Goal: Task Accomplishment & Management: Complete application form

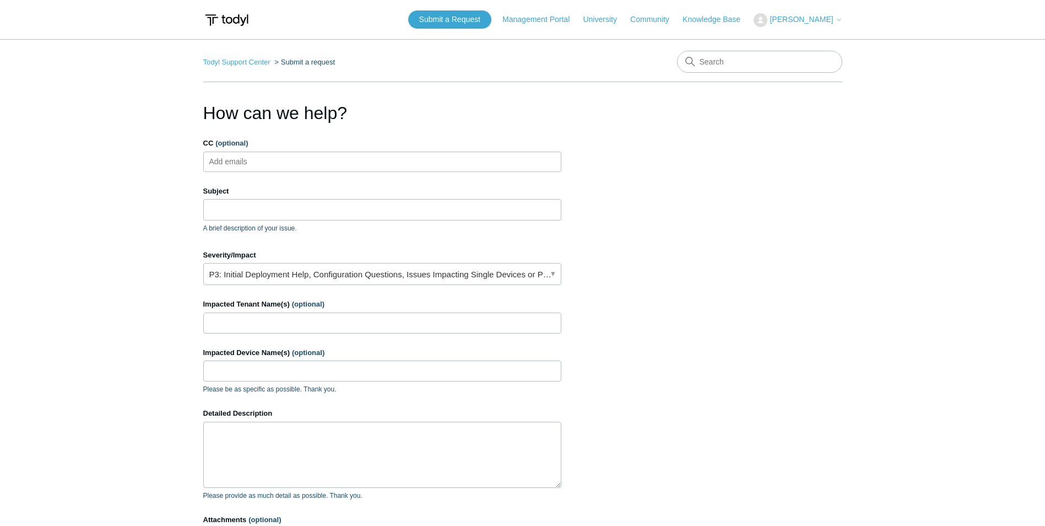
click at [295, 169] on ul "Add emails" at bounding box center [382, 162] width 358 height 20
click at [295, 168] on ul "Add emails" at bounding box center [382, 162] width 358 height 20
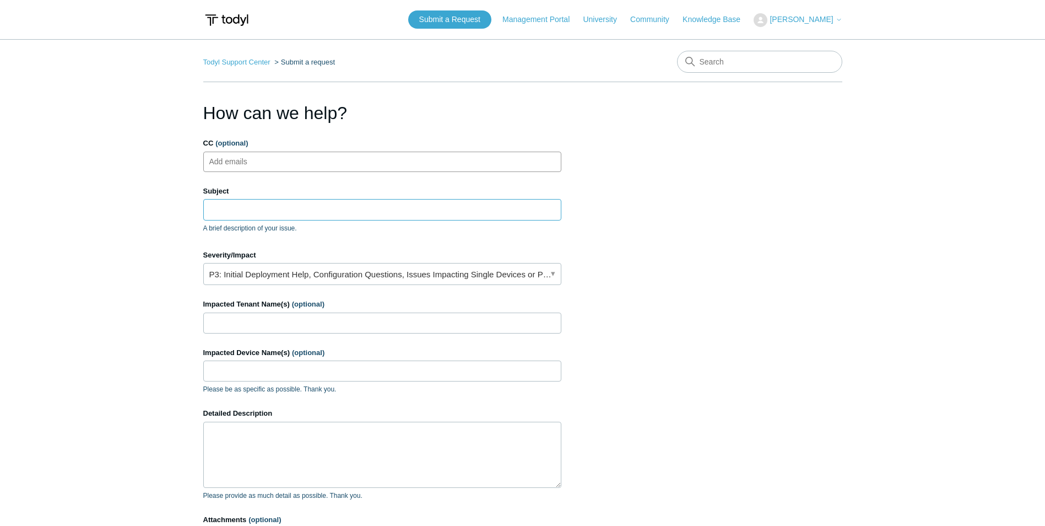
click at [294, 207] on input "Subject" at bounding box center [382, 209] width 358 height 21
click at [390, 270] on link "P3: Initial Deployment Help, Configuration Questions, Issues Impacting Single D…" at bounding box center [382, 274] width 358 height 22
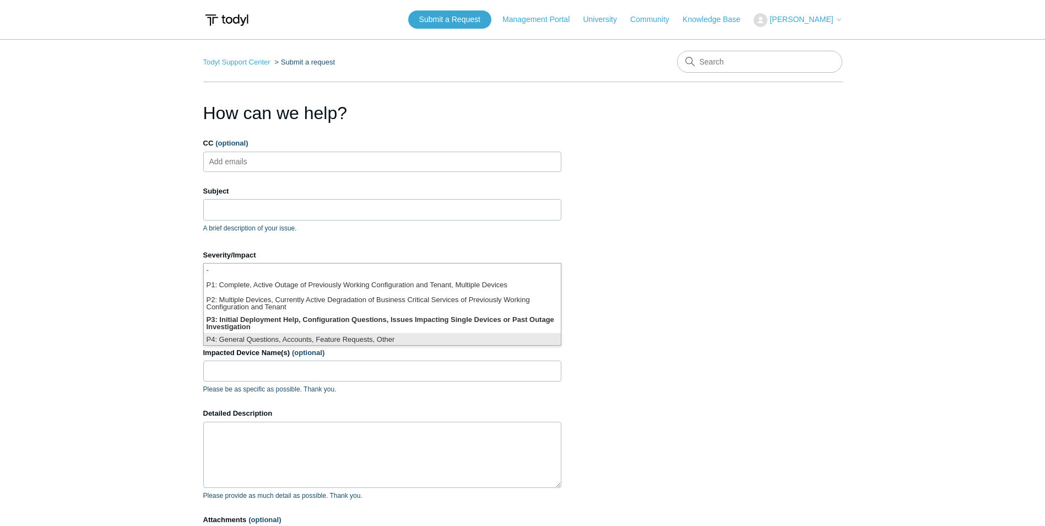
scroll to position [3, 0]
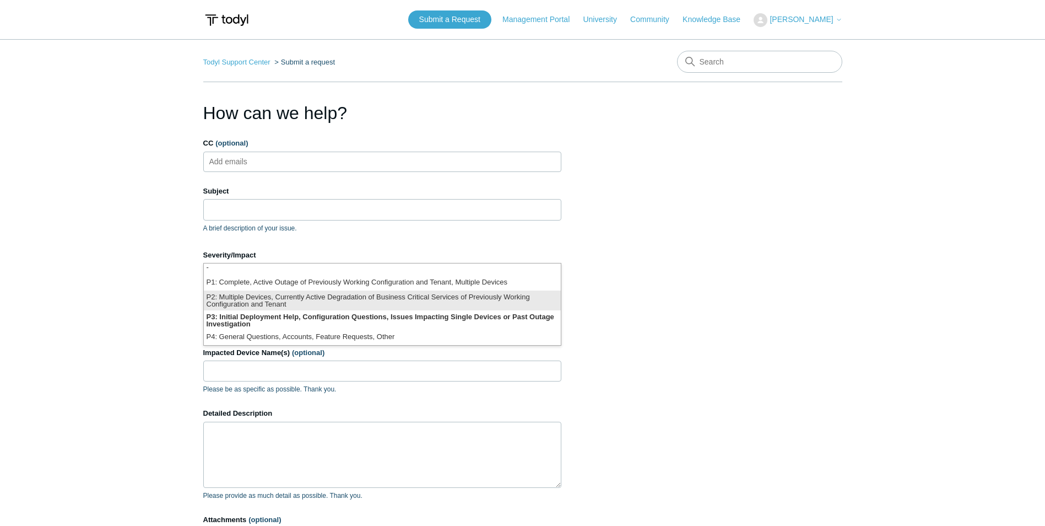
click at [355, 305] on li "P2: Multiple Devices, Currently Active Degradation of Business Critical Service…" at bounding box center [382, 300] width 357 height 20
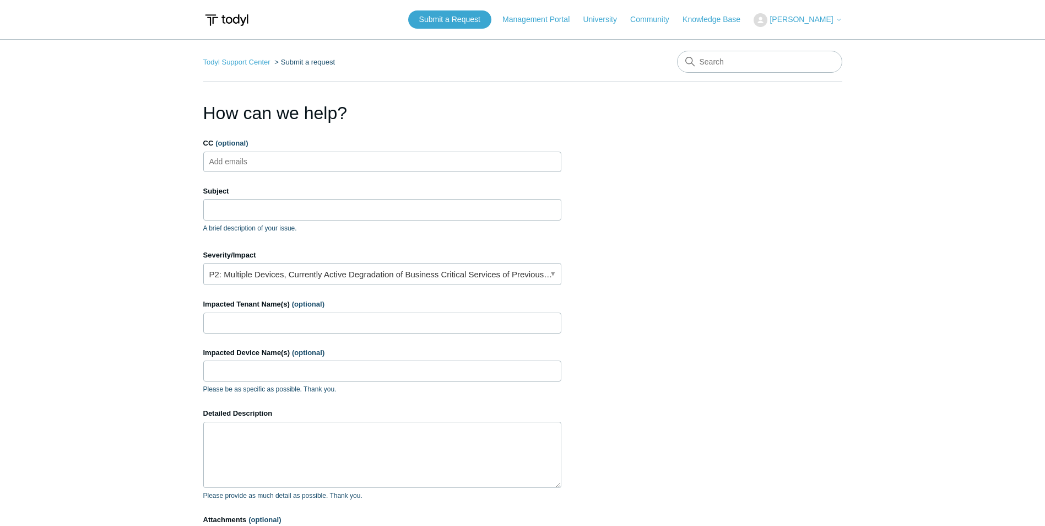
click at [160, 277] on main "Todyl Support Center Submit a request How can we help? CC (optional) Add emails…" at bounding box center [522, 323] width 1045 height 568
click at [276, 321] on input "Impacted Tenant Name(s) (optional)" at bounding box center [382, 322] width 358 height 21
click at [252, 170] on ul "Add emails" at bounding box center [382, 162] width 358 height 20
click at [270, 162] on input "CC (optional)" at bounding box center [238, 161] width 66 height 17
drag, startPoint x: 270, startPoint y: 162, endPoint x: 266, endPoint y: 177, distance: 15.5
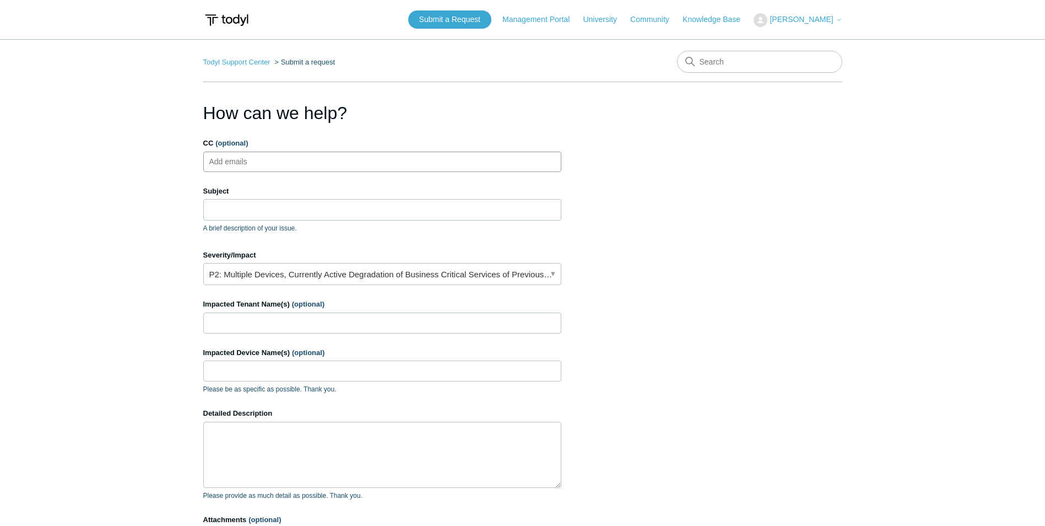
click at [269, 169] on input "CC (optional)" at bounding box center [238, 161] width 66 height 17
click at [258, 214] on input "Subject" at bounding box center [382, 209] width 358 height 21
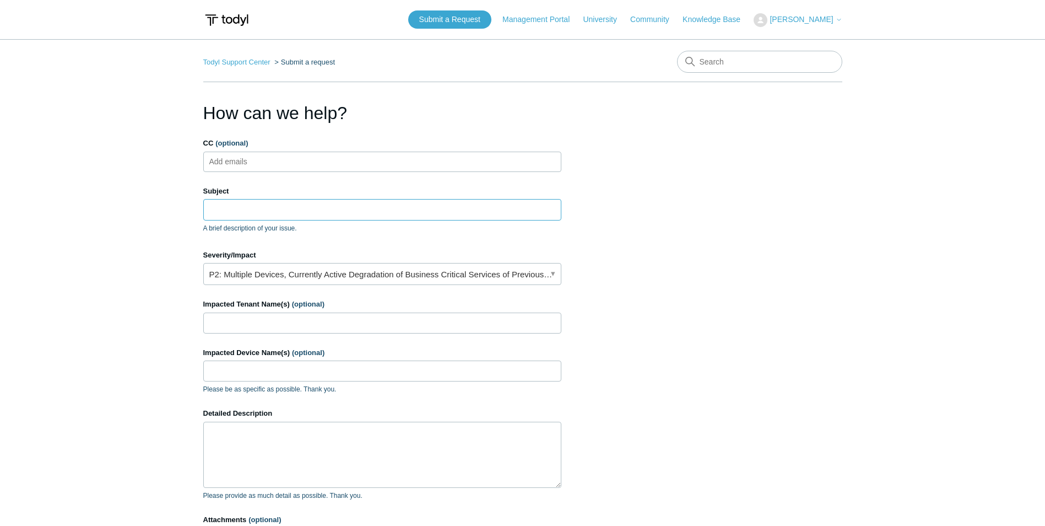
click at [258, 214] on input "Subject" at bounding box center [382, 209] width 358 height 21
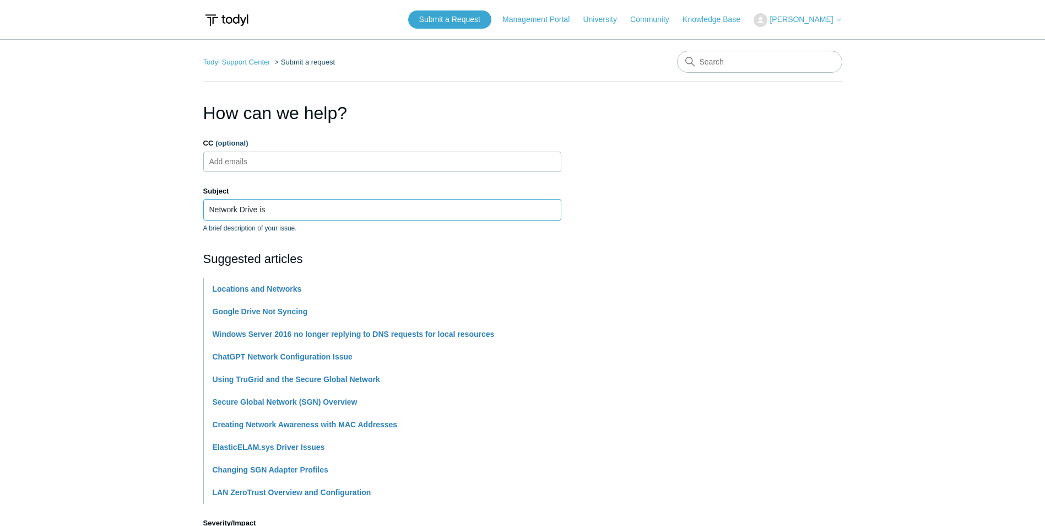
type input "Network Drive is"
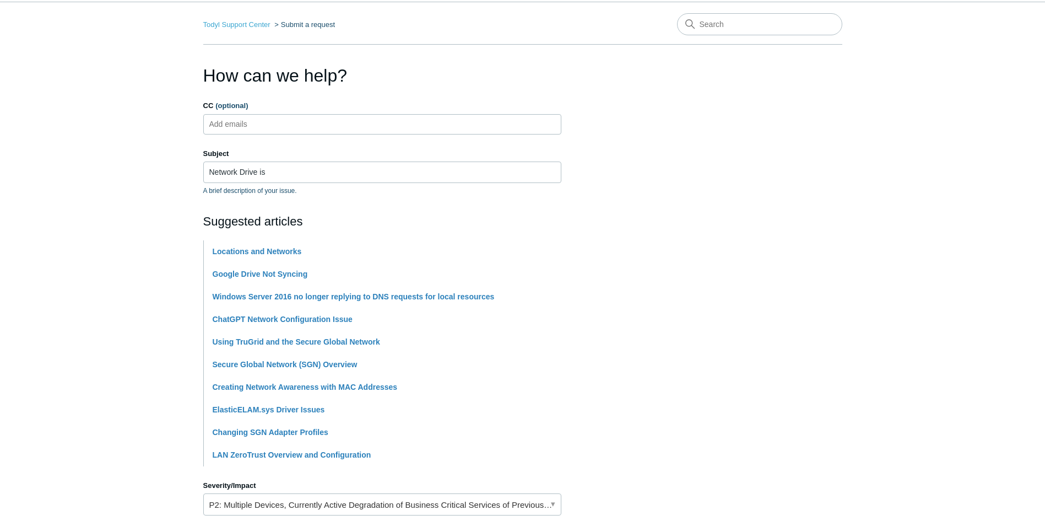
scroll to position [0, 0]
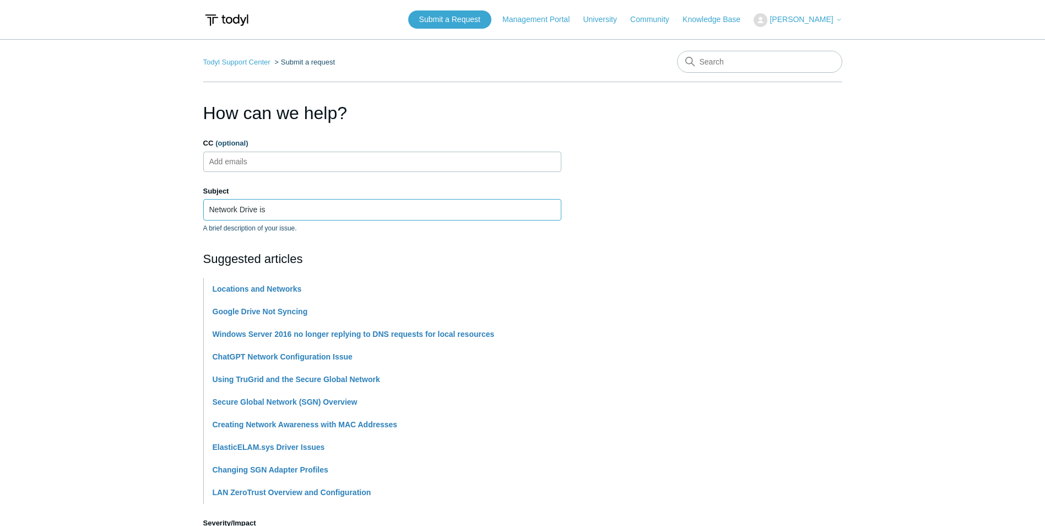
drag, startPoint x: 273, startPoint y: 209, endPoint x: 316, endPoint y: 209, distance: 43.0
click at [273, 209] on input "Network Drive is" at bounding box center [382, 209] width 358 height 21
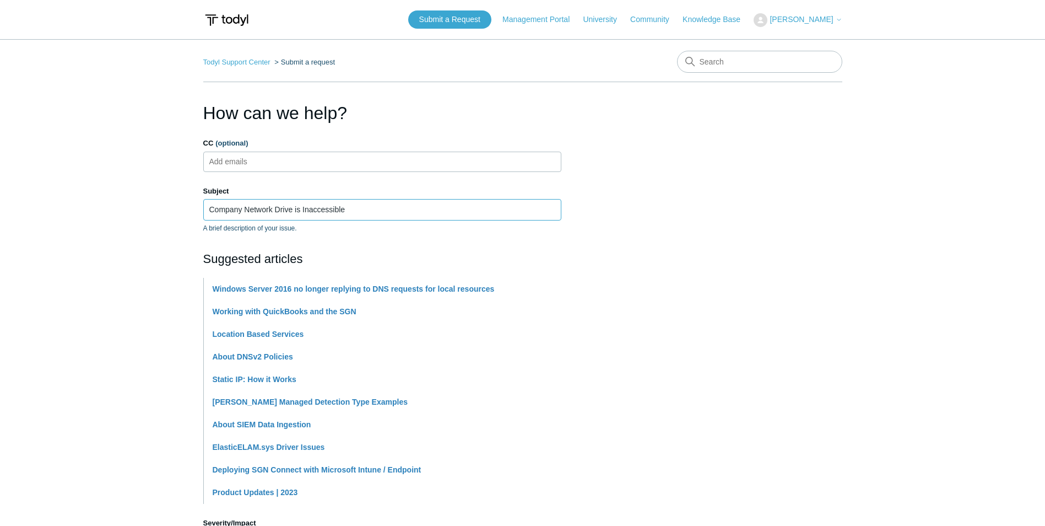
click at [396, 213] on input "Company Network Drive is Inaccessible" at bounding box center [382, 209] width 358 height 21
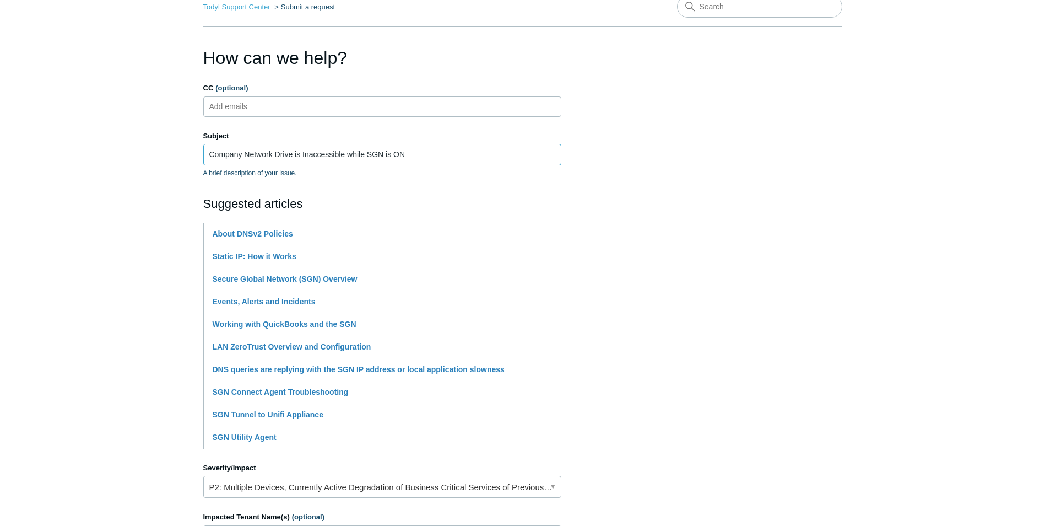
type input "Company Network Drive is Inaccessible while SGN is ON"
click at [772, 225] on section "How can we help? CC (optional) Add emails Subject Company Network Drive is Inac…" at bounding box center [522, 432] width 639 height 775
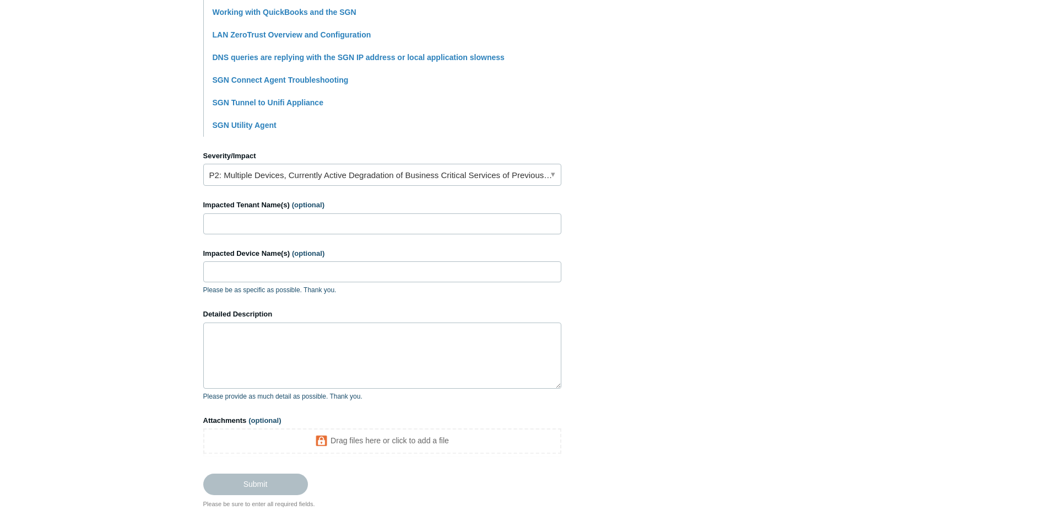
scroll to position [316, 0]
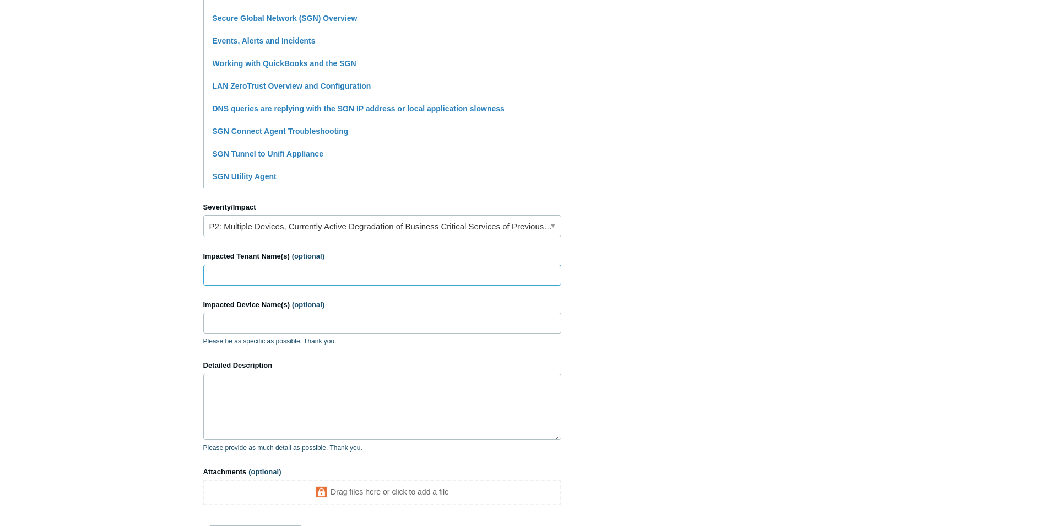
click at [289, 277] on input "Impacted Tenant Name(s) (optional)" at bounding box center [382, 274] width 358 height 21
type input "C&H Machine"
click at [245, 322] on input "Impacted Device Name(s) (optional)" at bounding box center [382, 322] width 358 height 21
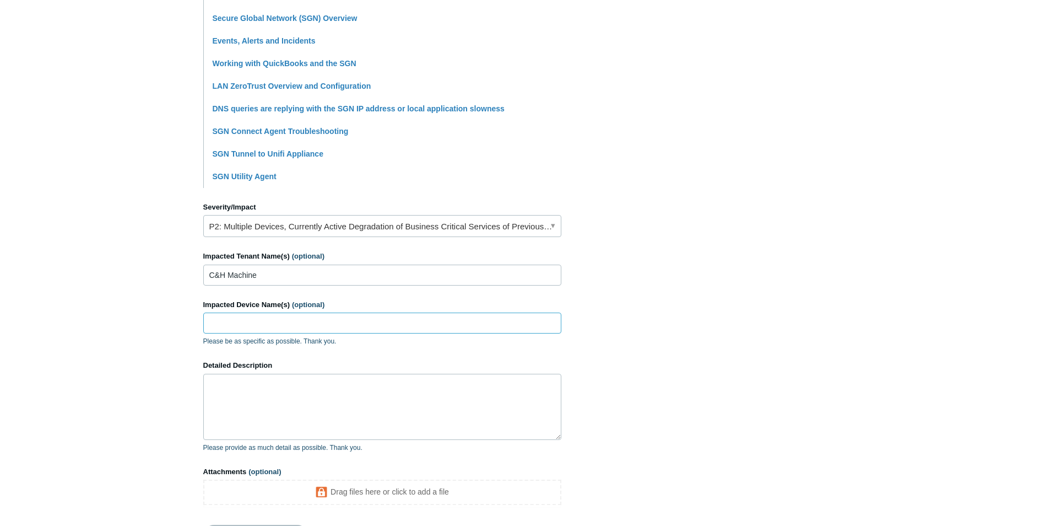
paste input "CH-FJH3724"
type input "CH-FJH3724"
drag, startPoint x: 335, startPoint y: 363, endPoint x: 318, endPoint y: 377, distance: 22.3
click at [335, 363] on label "Detailed Description" at bounding box center [382, 365] width 358 height 11
click at [335, 374] on textarea "Detailed Description" at bounding box center [382, 407] width 358 height 66
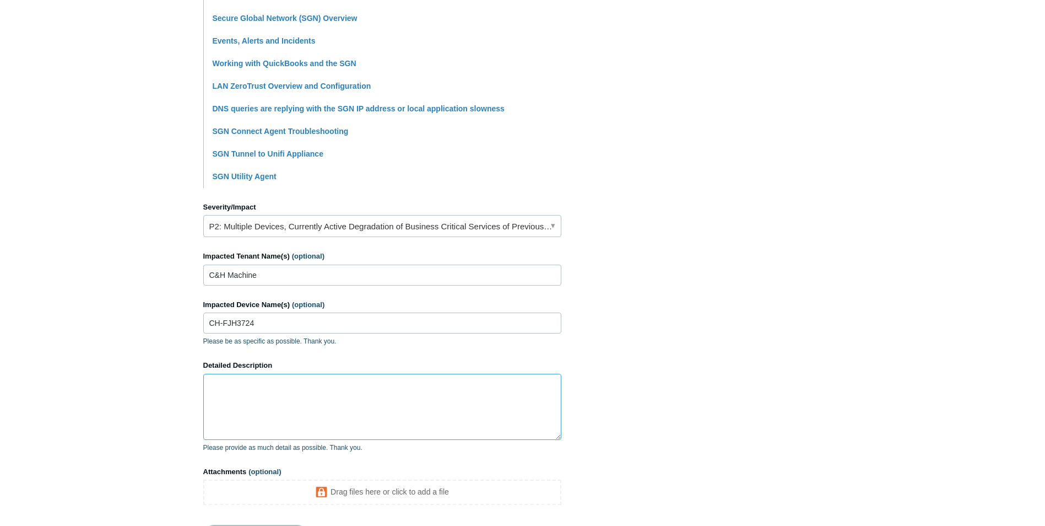
drag, startPoint x: 275, startPoint y: 412, endPoint x: 258, endPoint y: 369, distance: 46.2
click at [277, 409] on textarea "Detailed Description" at bounding box center [382, 407] width 358 height 66
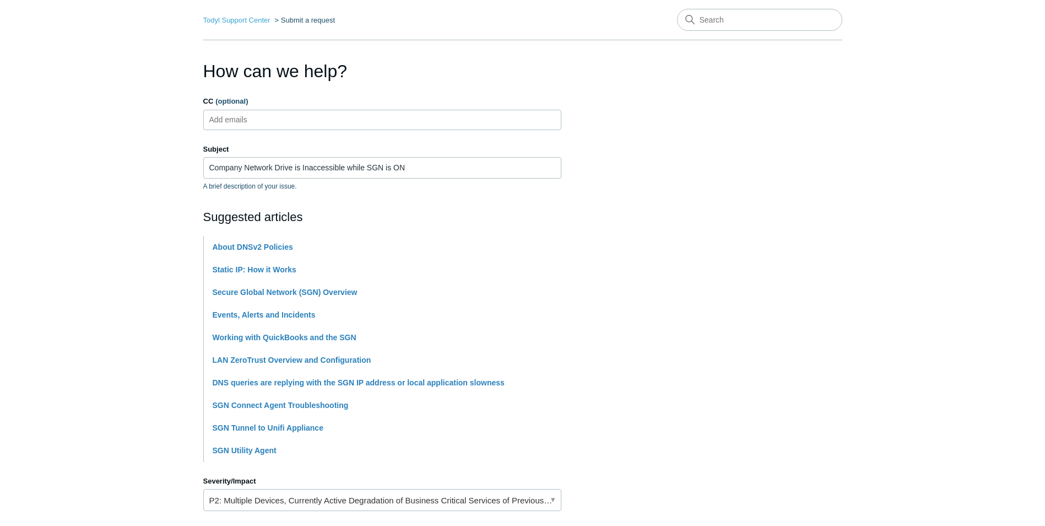
scroll to position [40, 0]
drag, startPoint x: 434, startPoint y: 170, endPoint x: 423, endPoint y: 175, distance: 11.6
click at [433, 171] on input "Company Network Drive is Inaccessible while SGN is ON" at bounding box center [382, 169] width 358 height 21
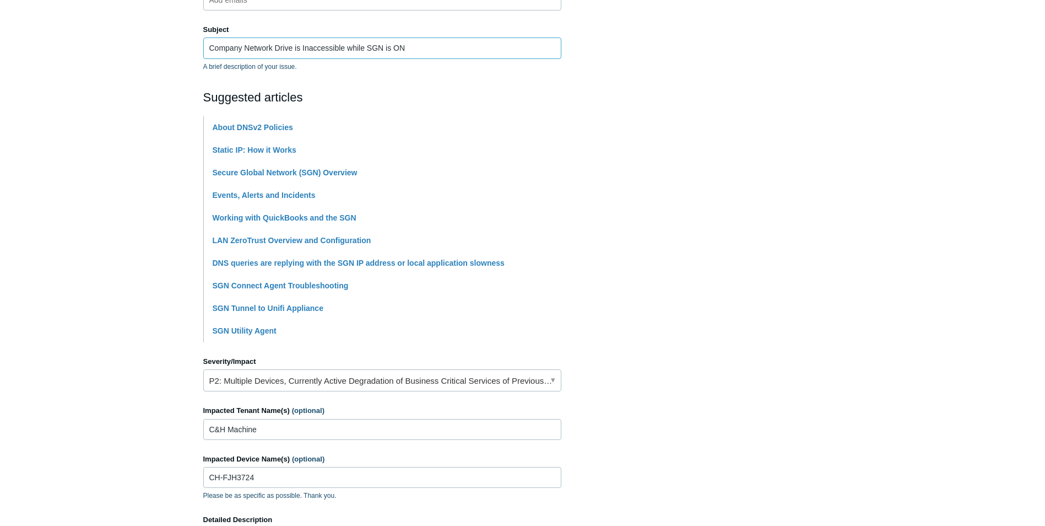
scroll to position [316, 0]
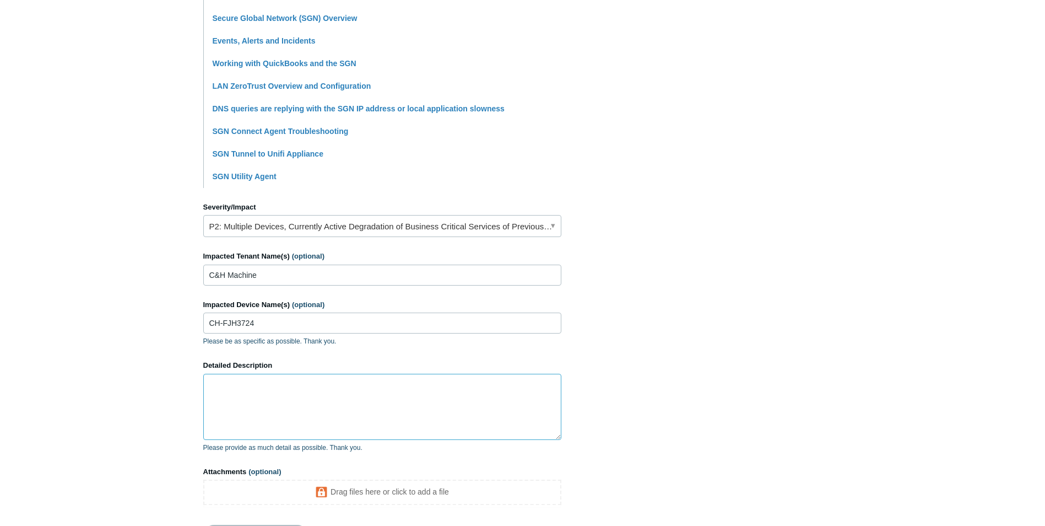
click at [337, 402] on textarea "Detailed Description" at bounding box center [382, 407] width 358 height 66
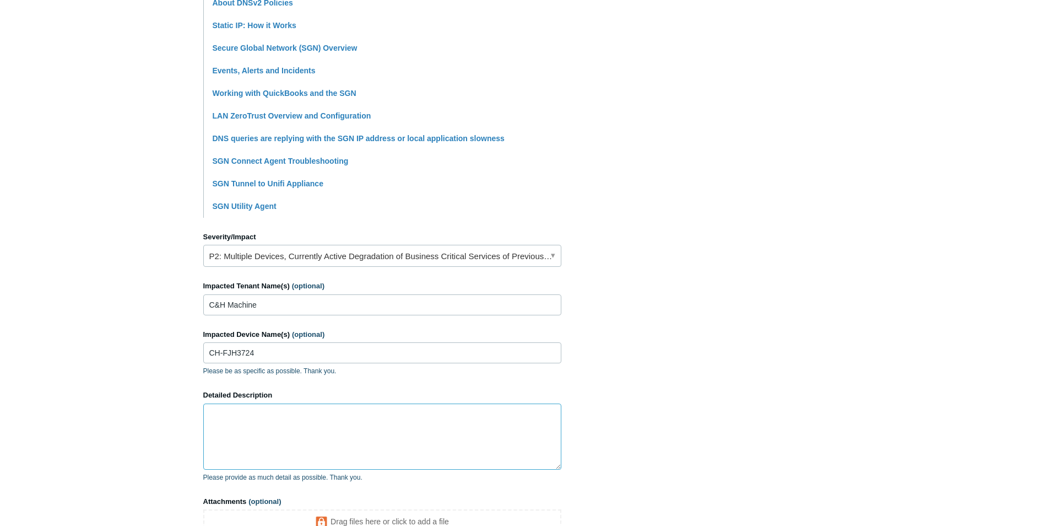
scroll to position [95, 0]
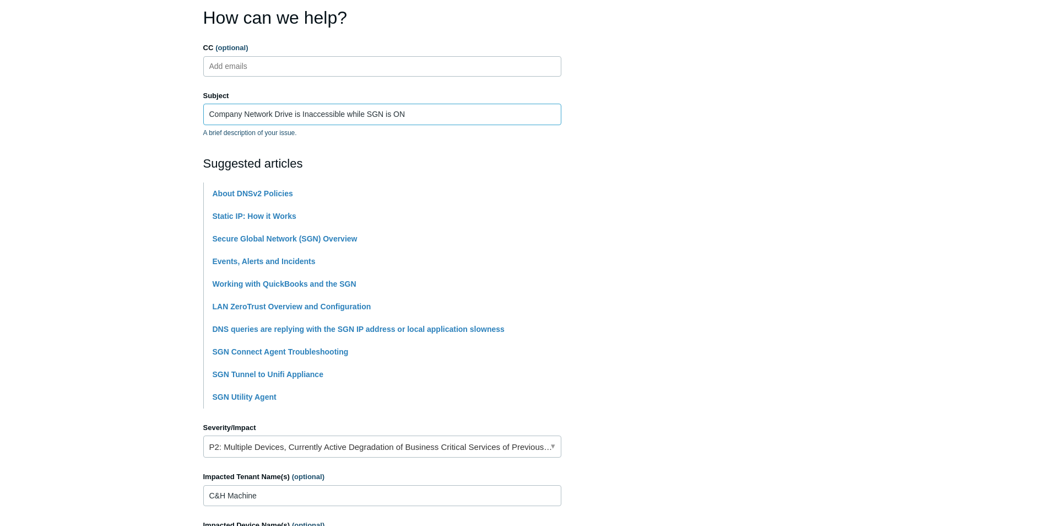
click at [408, 121] on input "Company Network Drive is Inaccessible while SGN is ON" at bounding box center [382, 114] width 358 height 21
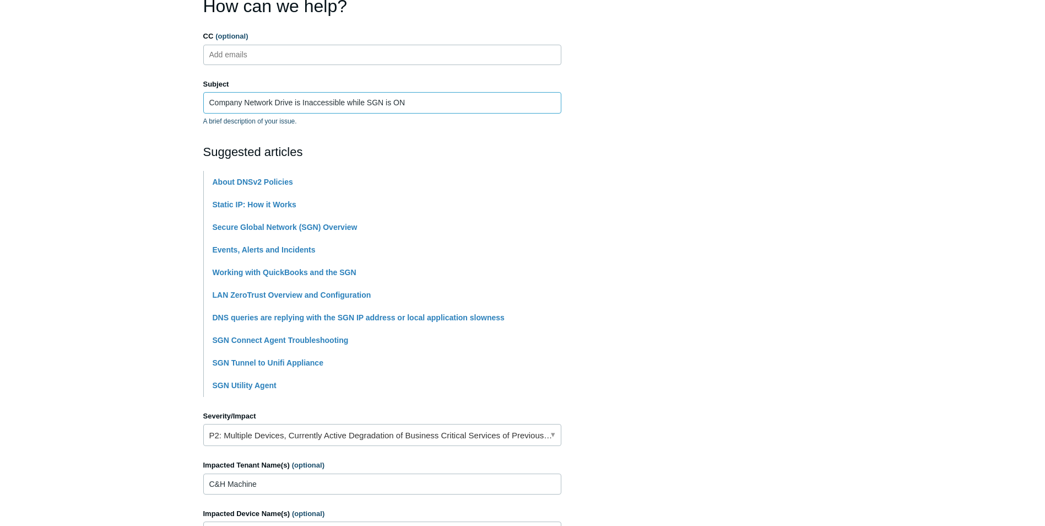
scroll to position [316, 0]
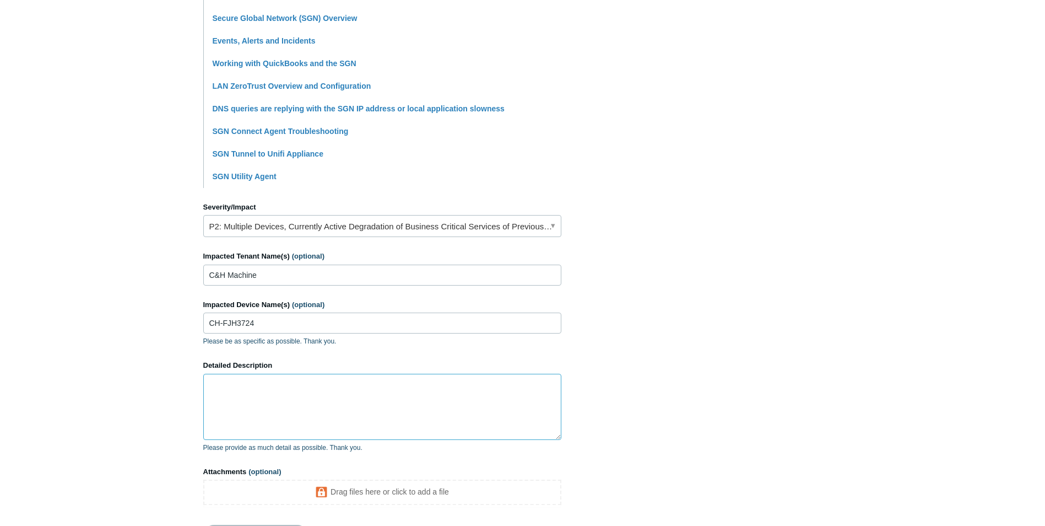
click at [312, 404] on textarea "Detailed Description" at bounding box center [382, 407] width 358 height 66
click at [520, 401] on textarea "For some reason, The Network drive on the Office computer is inaccessible when …" at bounding box center [382, 407] width 358 height 66
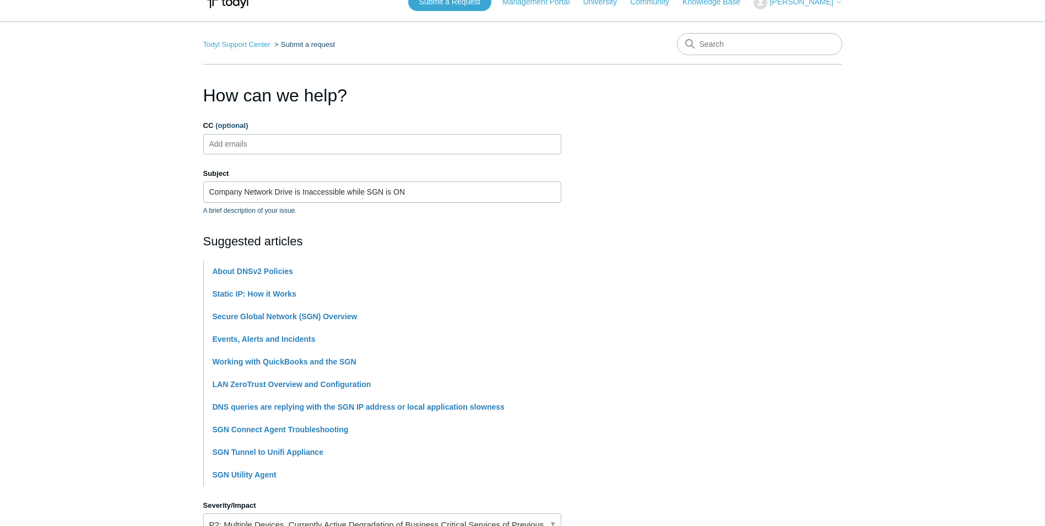
scroll to position [0, 0]
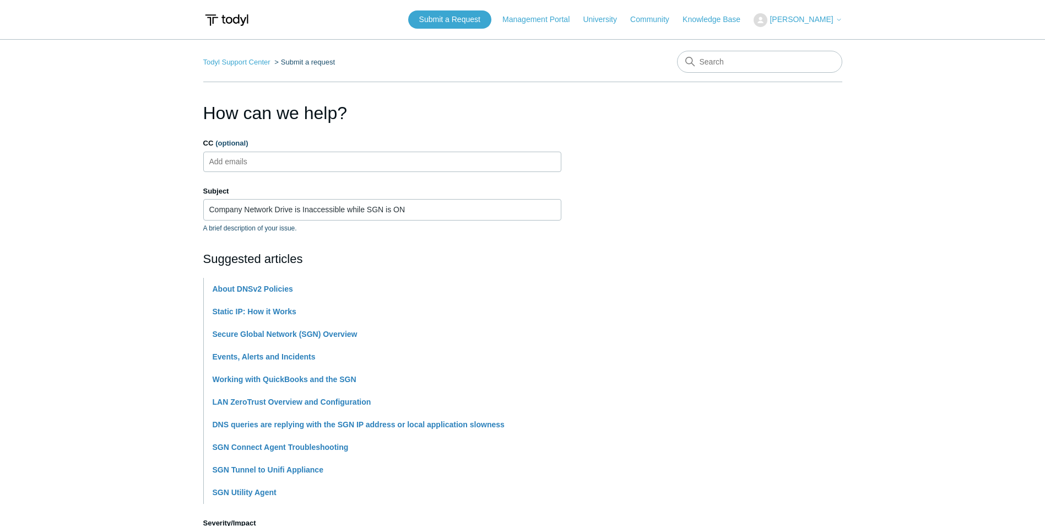
type textarea "For some reason, The Network drive on the Office computer is inaccessible when …"
click at [309, 158] on ul "Add emails" at bounding box center [382, 162] width 358 height 20
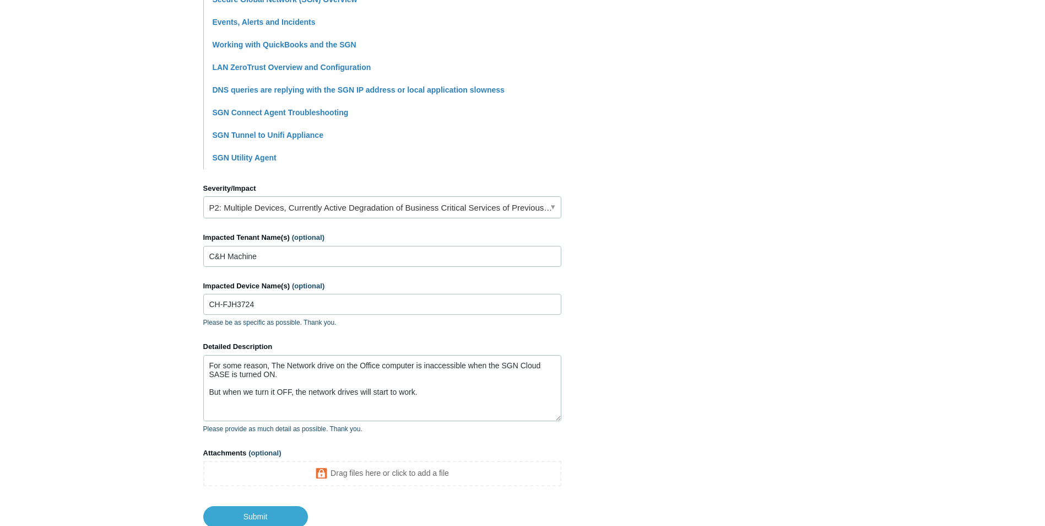
scroll to position [413, 0]
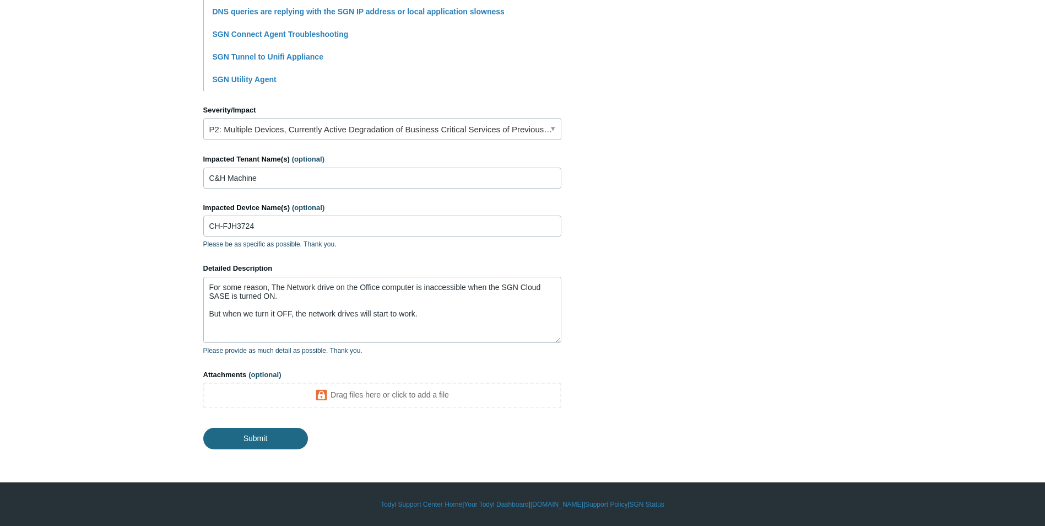
type input "[EMAIL_ADDRESS][PERSON_NAME][DOMAIN_NAME]"
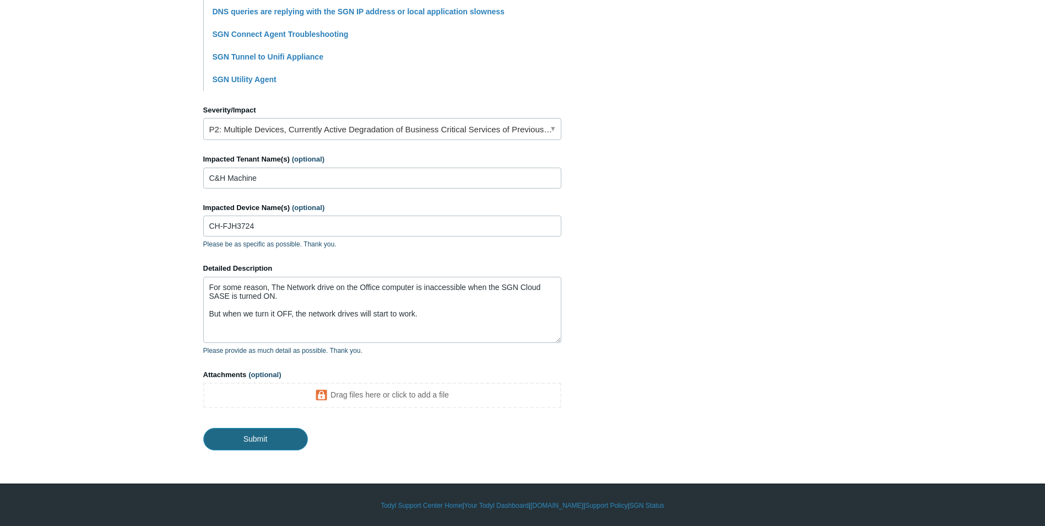
click at [260, 441] on input "Submit" at bounding box center [255, 439] width 105 height 22
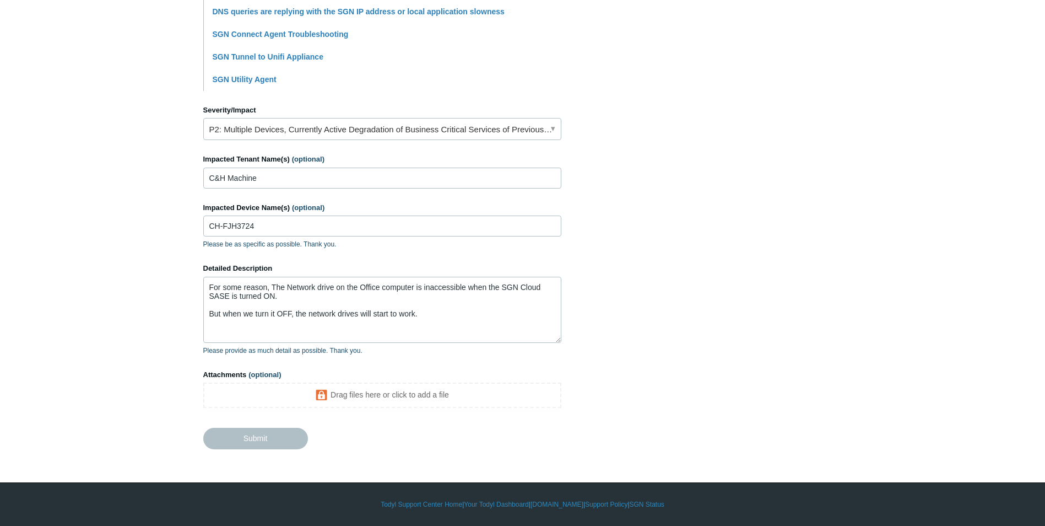
scroll to position [348, 0]
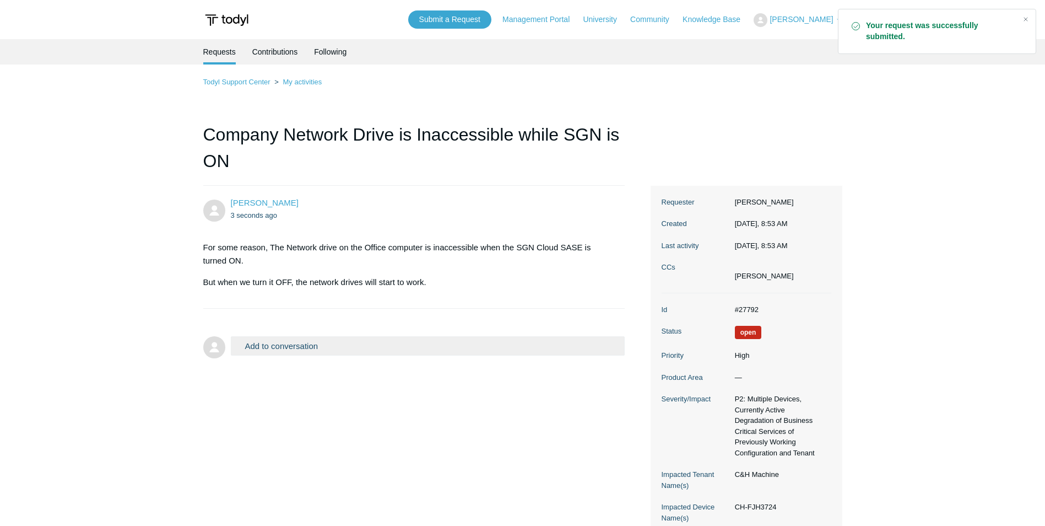
drag, startPoint x: 358, startPoint y: 256, endPoint x: 381, endPoint y: 261, distance: 23.7
click at [359, 257] on p "For some reason, The Network drive on the Office computer is inaccessible when …" at bounding box center [408, 254] width 411 height 26
drag, startPoint x: 381, startPoint y: 261, endPoint x: 430, endPoint y: 271, distance: 50.0
click at [430, 271] on div "For some reason, The Network drive on the Office computer is inaccessible when …" at bounding box center [408, 265] width 411 height 48
drag, startPoint x: 1026, startPoint y: 18, endPoint x: 925, endPoint y: 191, distance: 200.5
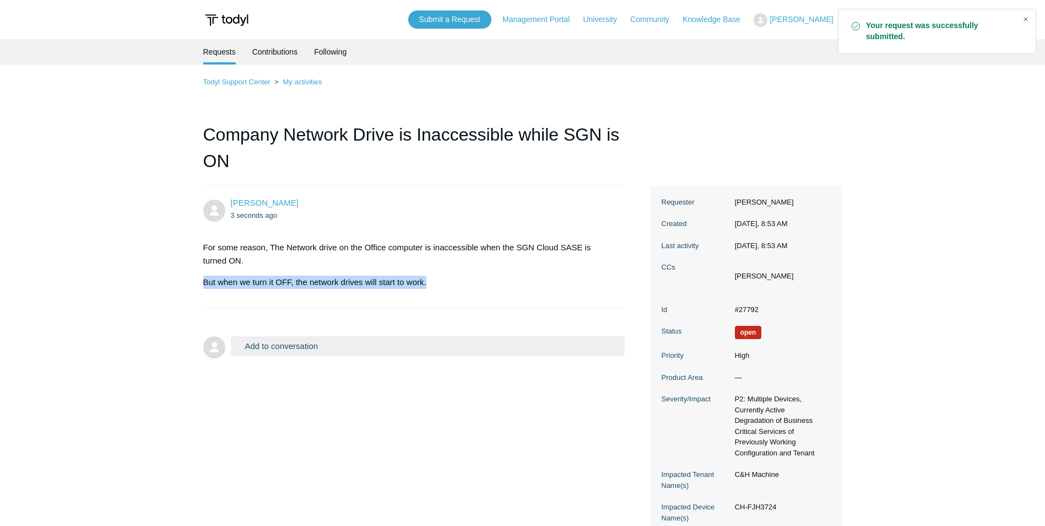
click at [1025, 18] on div "Close" at bounding box center [1025, 19] width 15 height 15
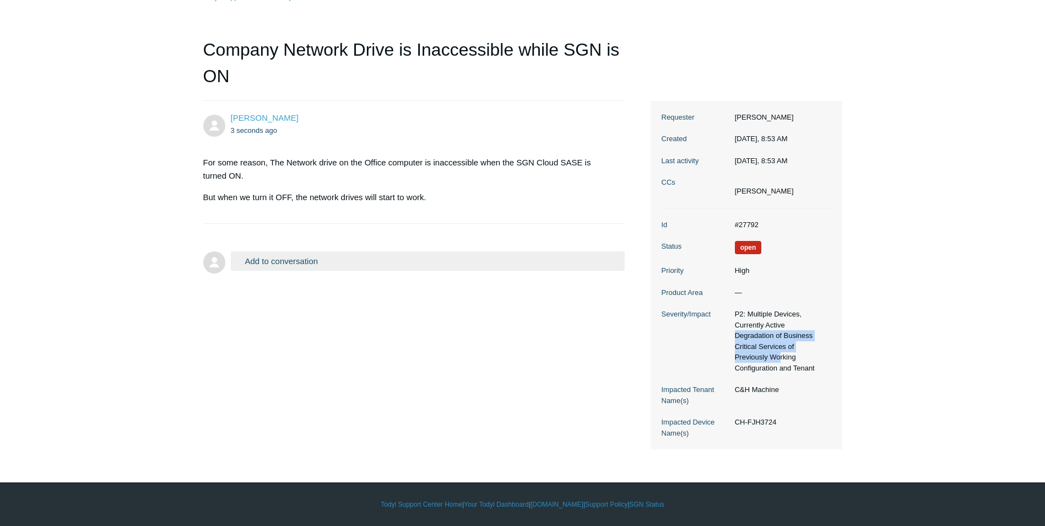
drag, startPoint x: 742, startPoint y: 323, endPoint x: 806, endPoint y: 352, distance: 69.8
click at [806, 352] on dd "P2: Multiple Devices, Currently Active Degradation of Business Critical Service…" at bounding box center [781, 341] width 102 height 64
drag, startPoint x: 761, startPoint y: 424, endPoint x: 798, endPoint y: 437, distance: 39.4
click at [798, 437] on dl "Id #27792 Status Open Priority High Product Area — Severity/Impact P2: Multiple…" at bounding box center [747, 328] width 170 height 241
drag, startPoint x: 798, startPoint y: 437, endPoint x: 723, endPoint y: 418, distance: 77.0
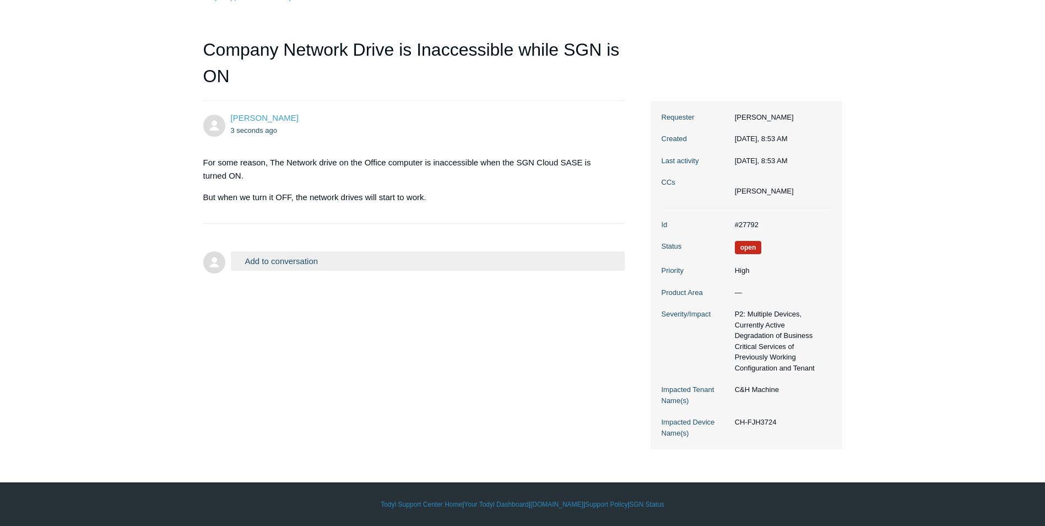
click at [720, 424] on dt "Impacted Device Name(s)" at bounding box center [696, 427] width 68 height 21
drag, startPoint x: 755, startPoint y: 307, endPoint x: 765, endPoint y: 358, distance: 51.1
click at [765, 358] on dl "Id #27792 Status Open Priority High Product Area — Severity/Impact P2: Multiple…" at bounding box center [747, 328] width 170 height 241
drag, startPoint x: 765, startPoint y: 358, endPoint x: 759, endPoint y: 361, distance: 7.2
click at [759, 361] on dd "P2: Multiple Devices, Currently Active Degradation of Business Critical Service…" at bounding box center [781, 341] width 102 height 64
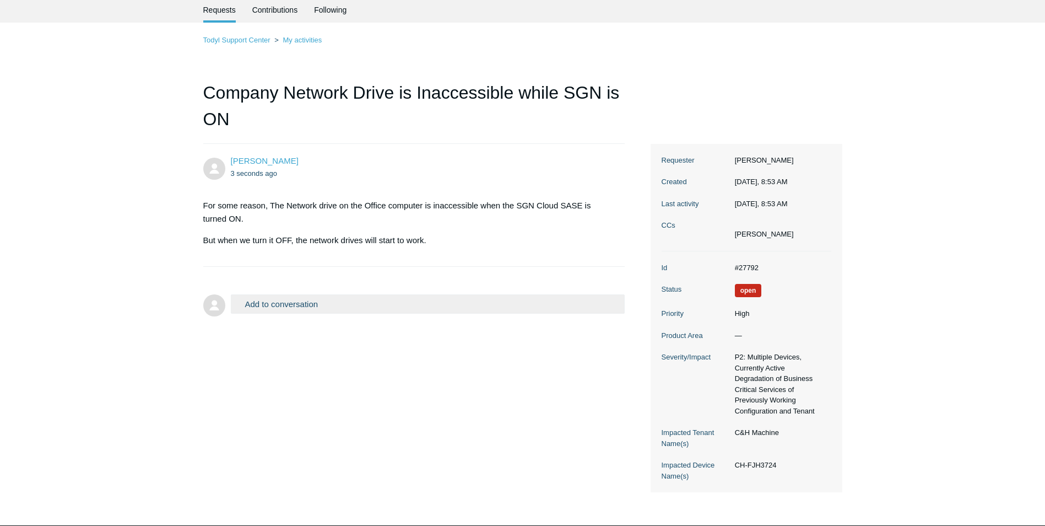
scroll to position [0, 0]
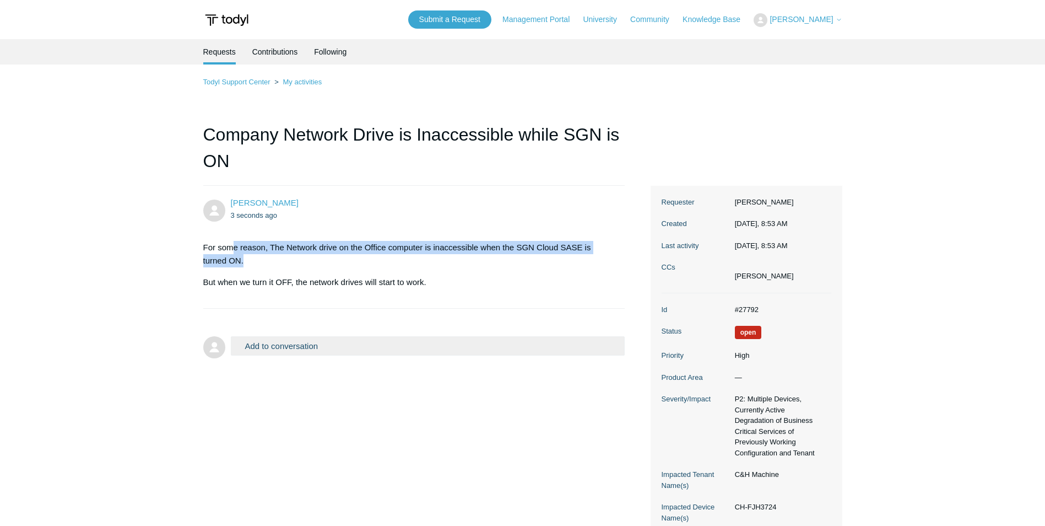
drag, startPoint x: 251, startPoint y: 260, endPoint x: 260, endPoint y: 266, distance: 9.9
click at [260, 266] on p "For some reason, The Network drive on the Office computer is inaccessible when …" at bounding box center [408, 254] width 411 height 26
drag, startPoint x: 260, startPoint y: 266, endPoint x: 380, endPoint y: 254, distance: 120.7
click at [380, 254] on p "For some reason, The Network drive on the Office computer is inaccessible when …" at bounding box center [408, 254] width 411 height 26
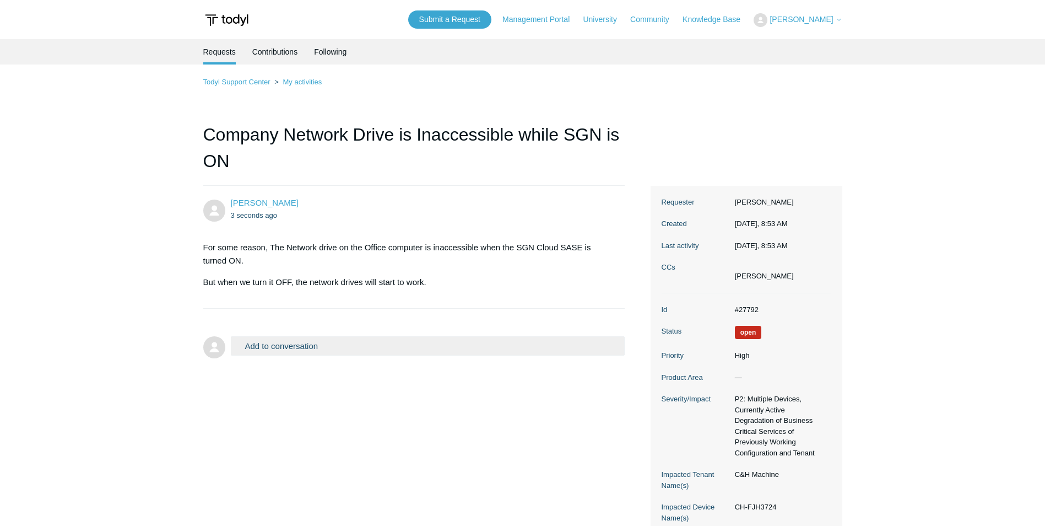
click at [259, 292] on section "For some reason, The Network drive on the Office computer is inaccessible when …" at bounding box center [408, 265] width 411 height 64
drag, startPoint x: 247, startPoint y: 283, endPoint x: 278, endPoint y: 301, distance: 35.8
click at [278, 301] on li "Jomar Nunez 3 seconds ago For some reason, The Network drive on the Office comp…" at bounding box center [414, 247] width 422 height 123
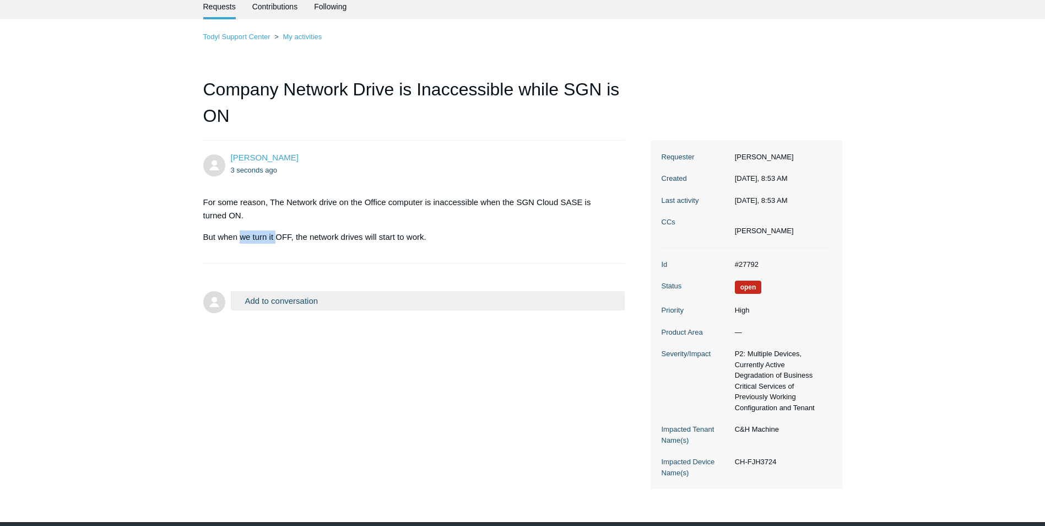
scroll to position [85, 0]
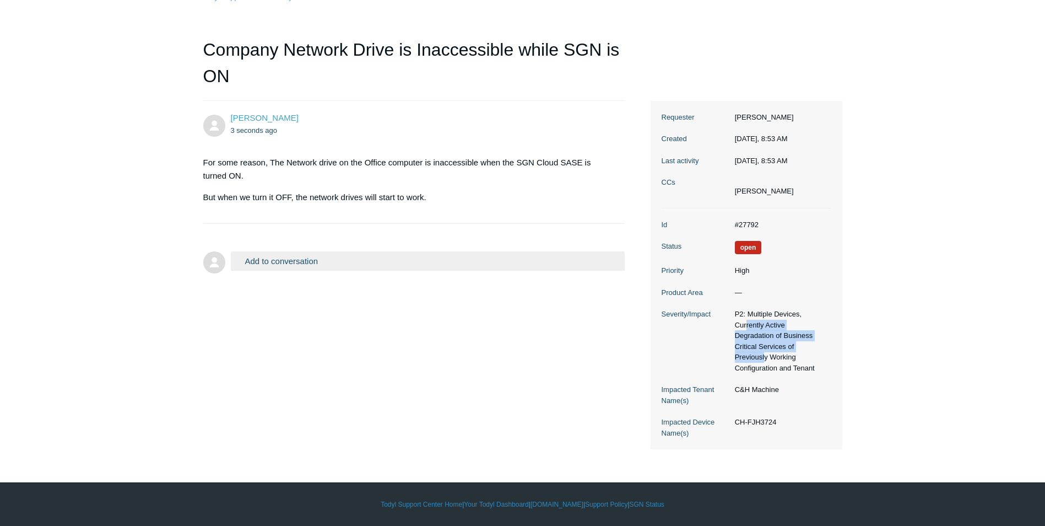
click at [779, 350] on dd "P2: Multiple Devices, Currently Active Degradation of Business Critical Service…" at bounding box center [781, 341] width 102 height 64
drag, startPoint x: 779, startPoint y: 350, endPoint x: 761, endPoint y: 395, distance: 48.2
click at [761, 395] on dl "Id #27792 Status Open Priority High Product Area — Severity/Impact P2: Multiple…" at bounding box center [747, 328] width 170 height 241
drag, startPoint x: 761, startPoint y: 395, endPoint x: 764, endPoint y: 436, distance: 40.9
click at [764, 436] on dl "Id #27792 Status Open Priority High Product Area — Severity/Impact P2: Multiple…" at bounding box center [747, 328] width 170 height 241
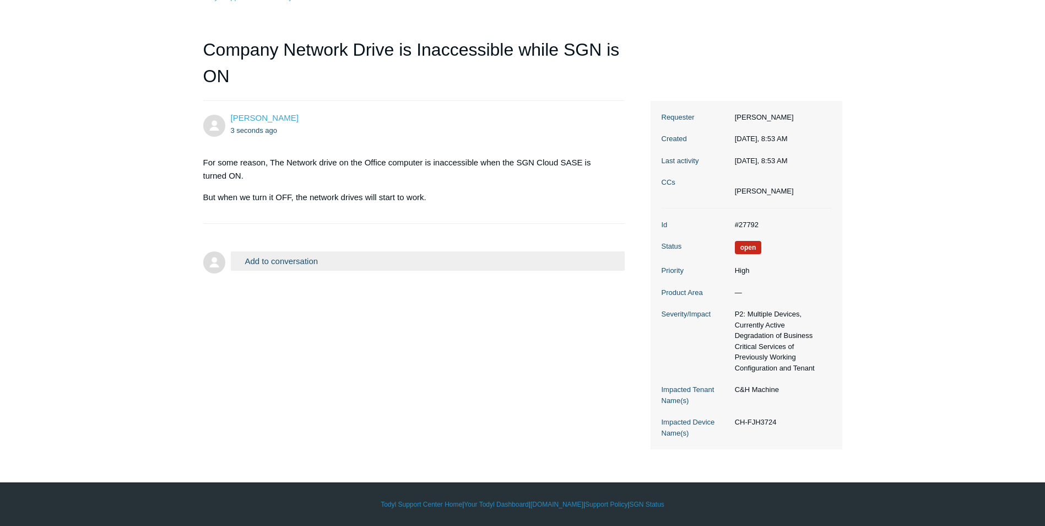
drag, startPoint x: 764, startPoint y: 436, endPoint x: 710, endPoint y: 461, distance: 59.7
click at [754, 447] on dl "Id #27792 Status Open Priority High Product Area — Severity/Impact P2: Multiple…" at bounding box center [747, 328] width 170 height 241
drag, startPoint x: 856, startPoint y: 292, endPoint x: 862, endPoint y: 291, distance: 5.5
click at [857, 293] on main "Requests Contributions Following Todyl Support Center My activities Company Net…" at bounding box center [522, 201] width 1045 height 495
drag, startPoint x: 743, startPoint y: 322, endPoint x: 790, endPoint y: 370, distance: 67.4
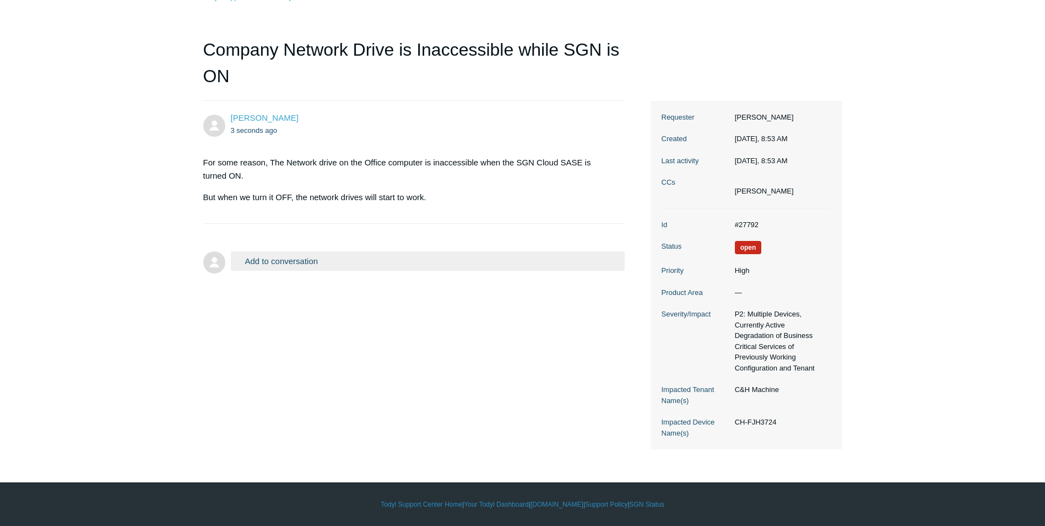
click at [790, 370] on dd "P2: Multiple Devices, Currently Active Degradation of Business Critical Service…" at bounding box center [781, 341] width 102 height 64
drag, startPoint x: 790, startPoint y: 370, endPoint x: 793, endPoint y: 382, distance: 12.4
click at [793, 381] on dl "Id #27792 Status Open Priority High Product Area — Severity/Impact P2: Multiple…" at bounding box center [747, 328] width 170 height 241
click at [686, 372] on dl "Id #27792 Status Open Priority High Product Area — Severity/Impact P2: Multiple…" at bounding box center [747, 328] width 170 height 241
